Goal: Information Seeking & Learning: Find specific fact

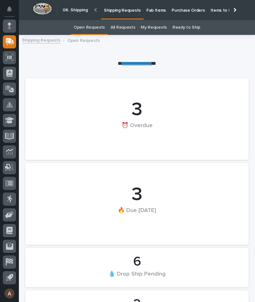
click at [233, 11] on div at bounding box center [234, 10] width 10 height 20
click at [166, 10] on p "Fab Items" at bounding box center [156, 6] width 20 height 13
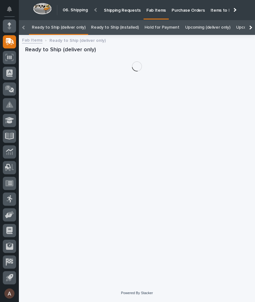
scroll to position [0, -68]
click at [249, 26] on div at bounding box center [250, 28] width 4 height 4
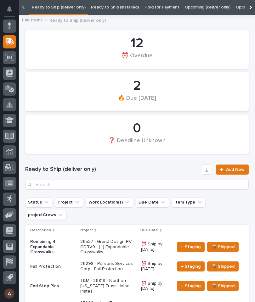
scroll to position [0, 40]
click at [253, 8] on div at bounding box center [250, 7] width 10 height 15
click at [140, 3] on link "All Open" at bounding box center [141, 7] width 17 height 15
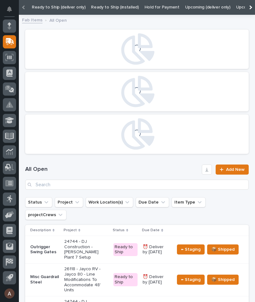
click at [253, 6] on div at bounding box center [250, 7] width 10 height 15
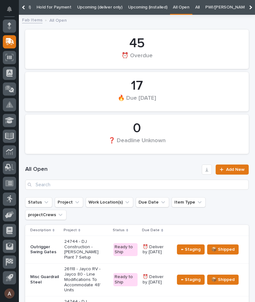
click at [195, 6] on link "All" at bounding box center [197, 7] width 4 height 15
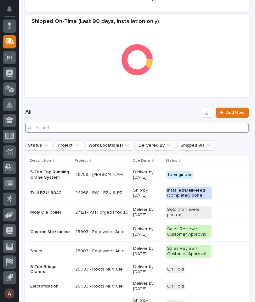
click at [117, 126] on input "Search" at bounding box center [137, 128] width 224 height 10
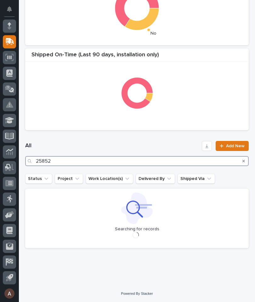
type input "25852"
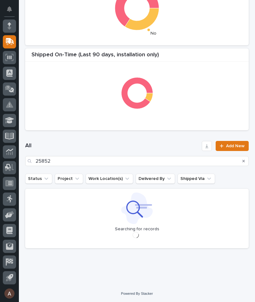
click at [114, 142] on div "All 25852 Add New" at bounding box center [137, 153] width 224 height 25
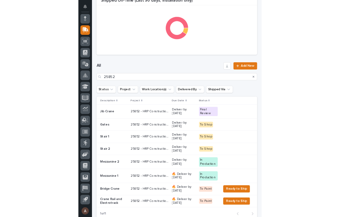
scroll to position [226, 0]
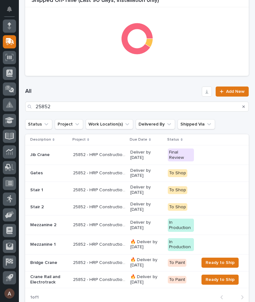
click at [249, 110] on div "Search" at bounding box center [244, 107] width 10 height 10
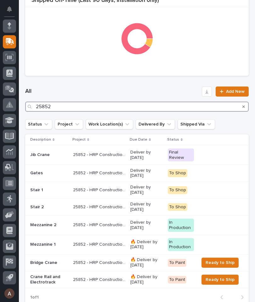
click at [238, 105] on input "25852" at bounding box center [137, 107] width 224 height 10
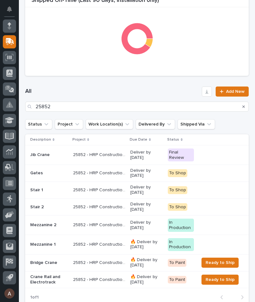
click at [245, 106] on icon "Search" at bounding box center [244, 107] width 3 height 3
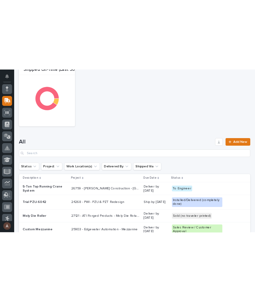
scroll to position [226, 0]
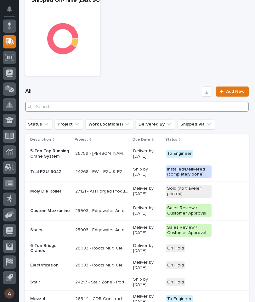
click at [172, 106] on input "Search" at bounding box center [137, 107] width 224 height 10
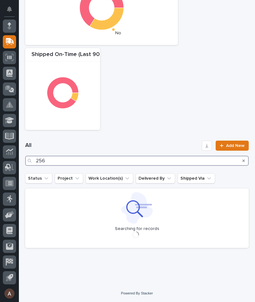
scroll to position [171, 0]
type input "25626"
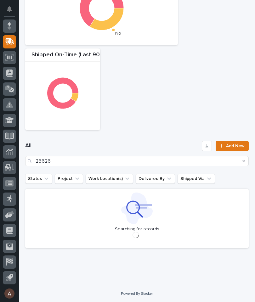
click at [162, 123] on div "Shipped On-Time (Last 90 Days, delivery only) Shipped On-Time (last 21 days, de…" at bounding box center [137, 4] width 230 height 258
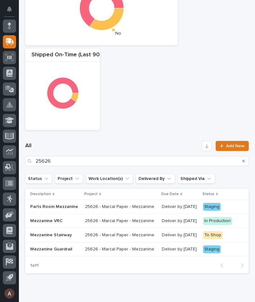
click at [63, 249] on p "Mezzanine Guardrail" at bounding box center [55, 249] width 50 height 5
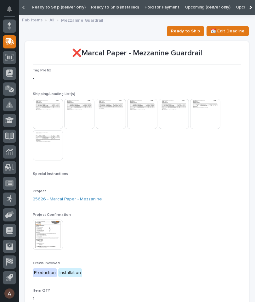
click at [52, 150] on img at bounding box center [48, 145] width 30 height 30
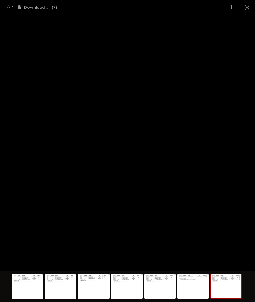
click at [228, 7] on link "Download" at bounding box center [232, 7] width 16 height 15
click at [251, 8] on button "Close gallery" at bounding box center [247, 7] width 16 height 15
